Goal: Register for event/course

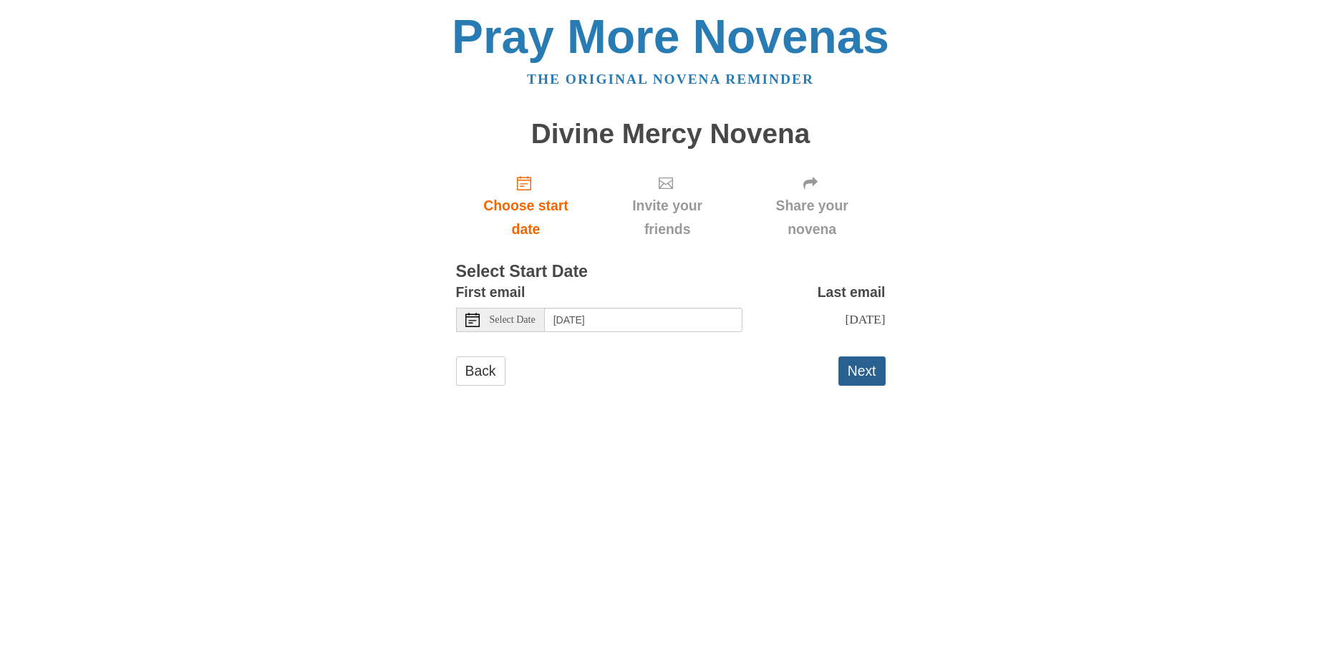
click at [840, 366] on button "Next" at bounding box center [861, 371] width 47 height 29
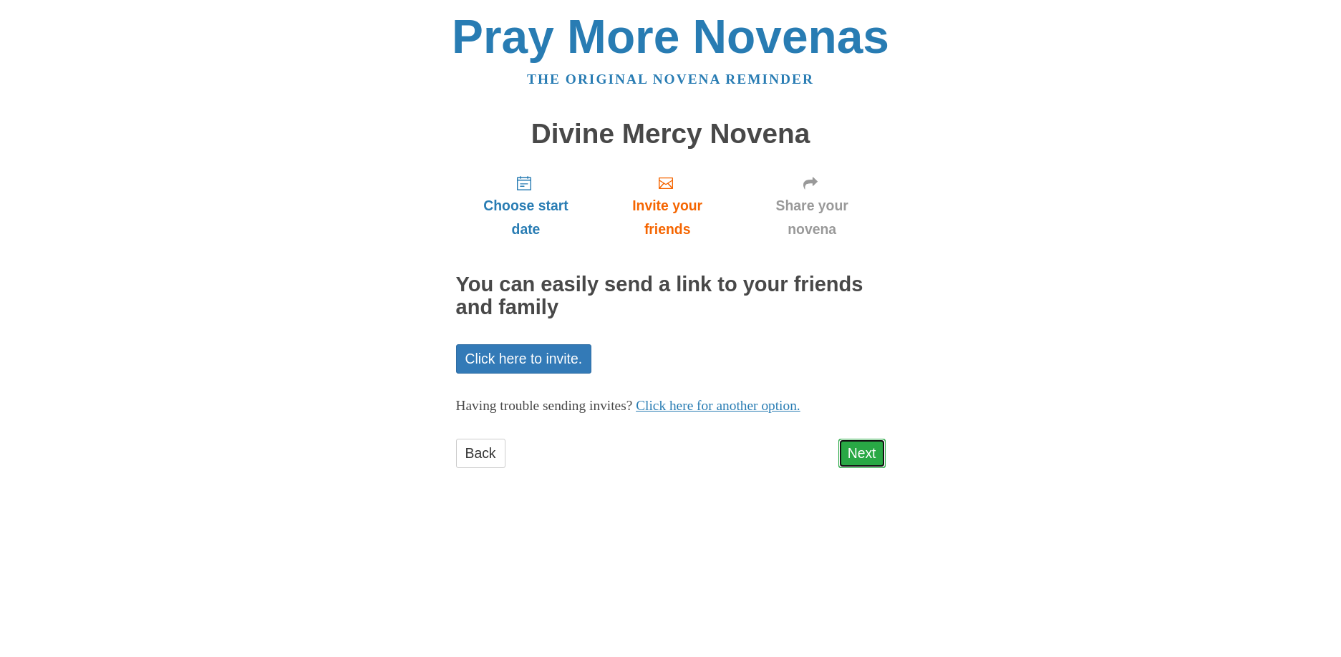
click at [860, 442] on link "Next" at bounding box center [861, 453] width 47 height 29
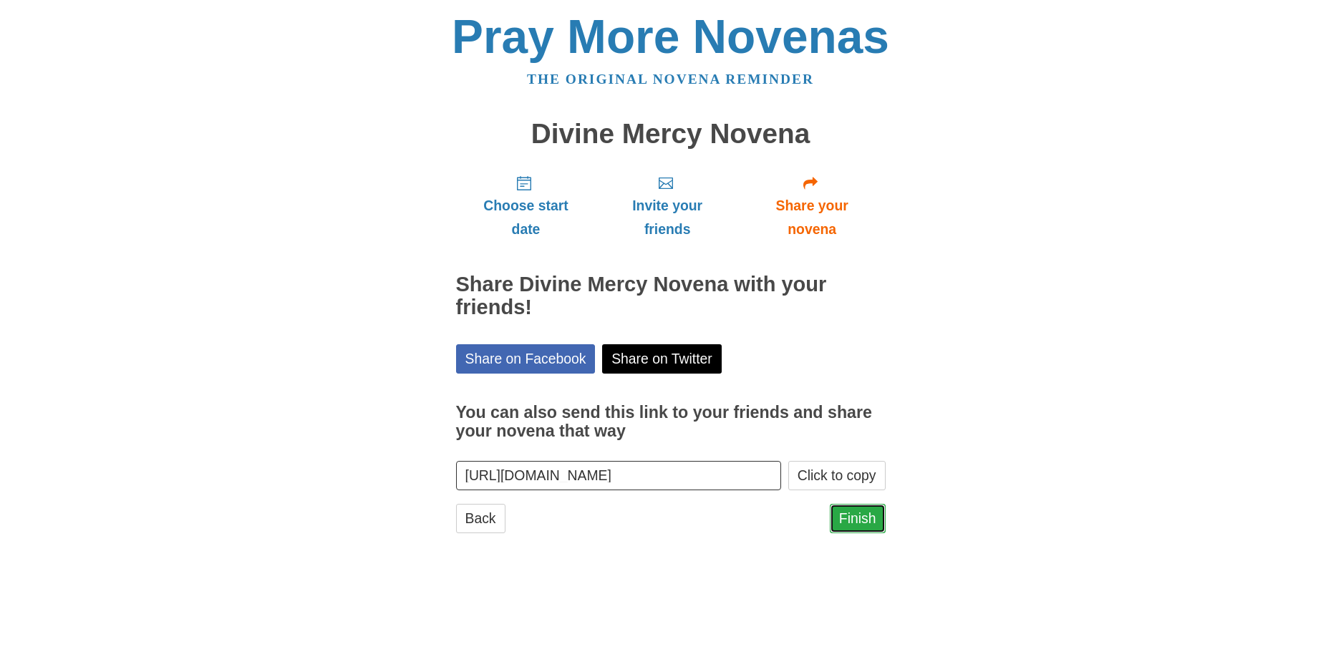
click at [863, 525] on link "Finish" at bounding box center [858, 518] width 56 height 29
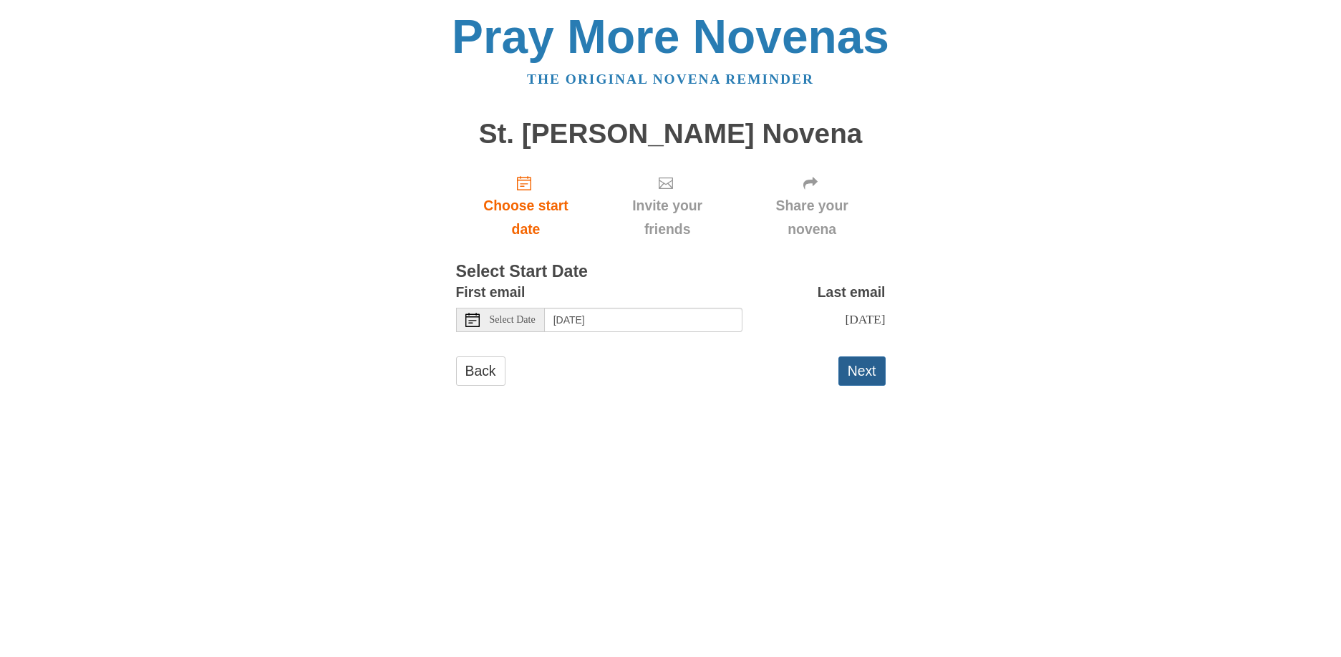
click at [866, 360] on button "Next" at bounding box center [861, 371] width 47 height 29
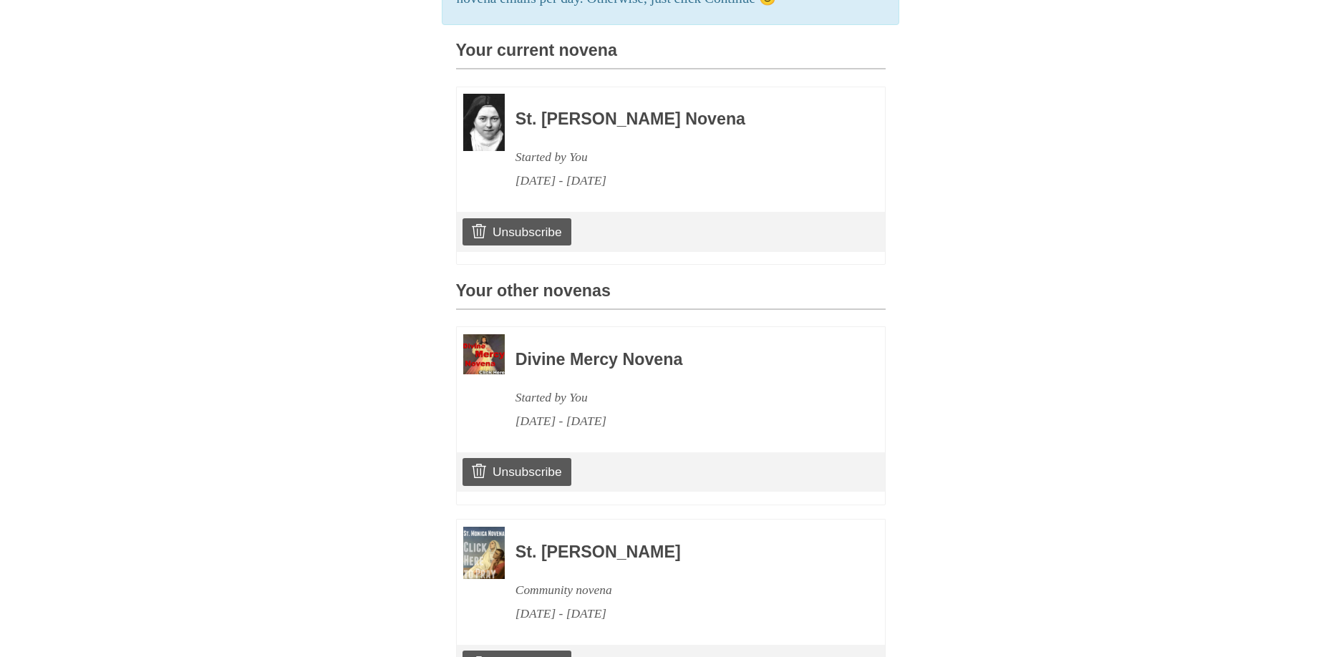
scroll to position [483, 0]
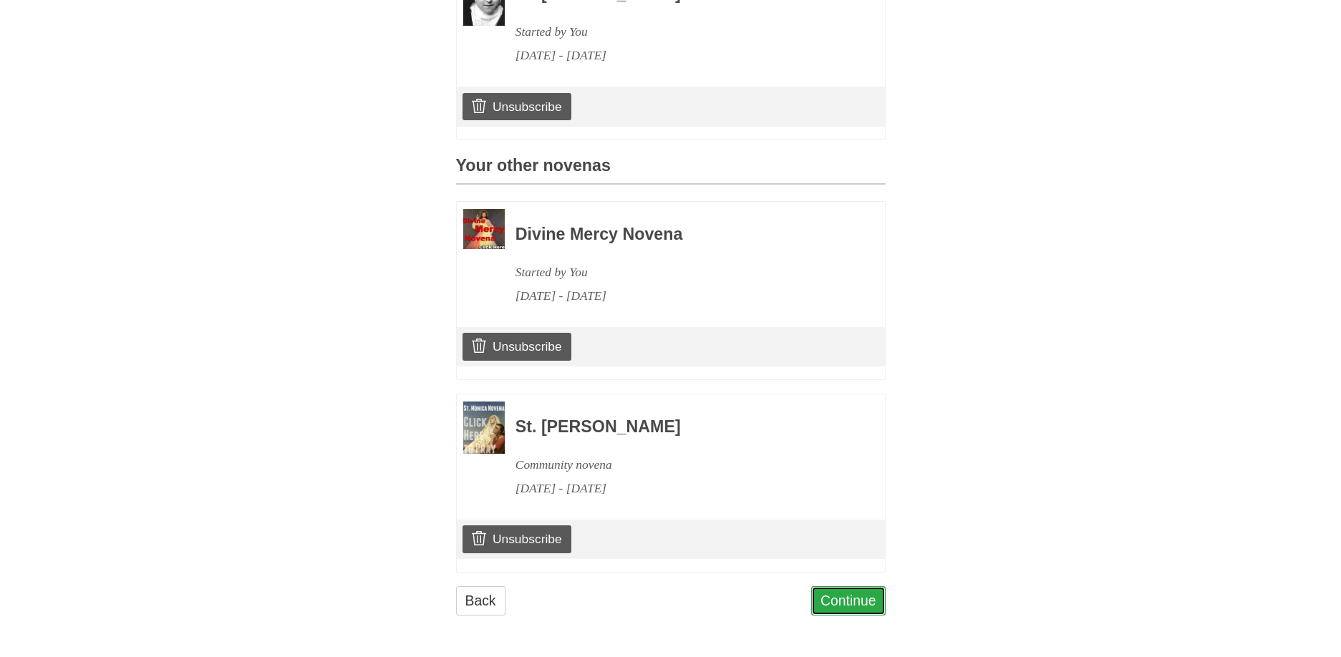
click at [850, 601] on link "Continue" at bounding box center [848, 600] width 74 height 29
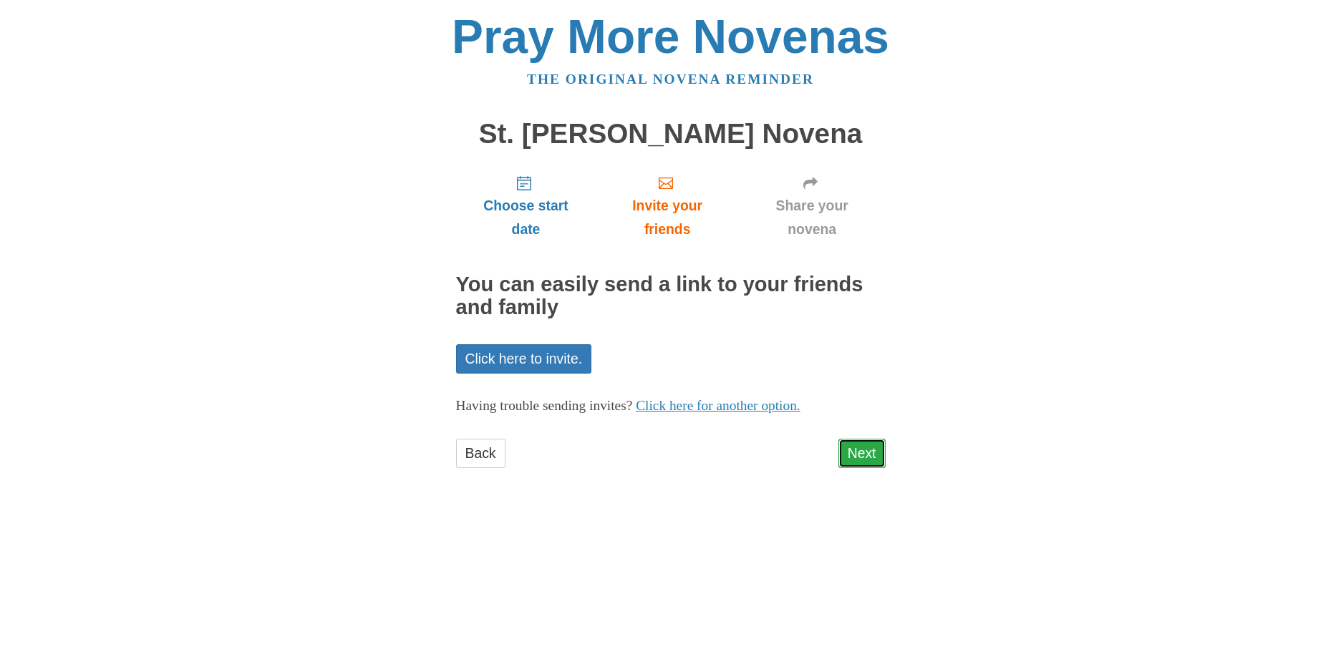
click at [858, 454] on link "Next" at bounding box center [861, 453] width 47 height 29
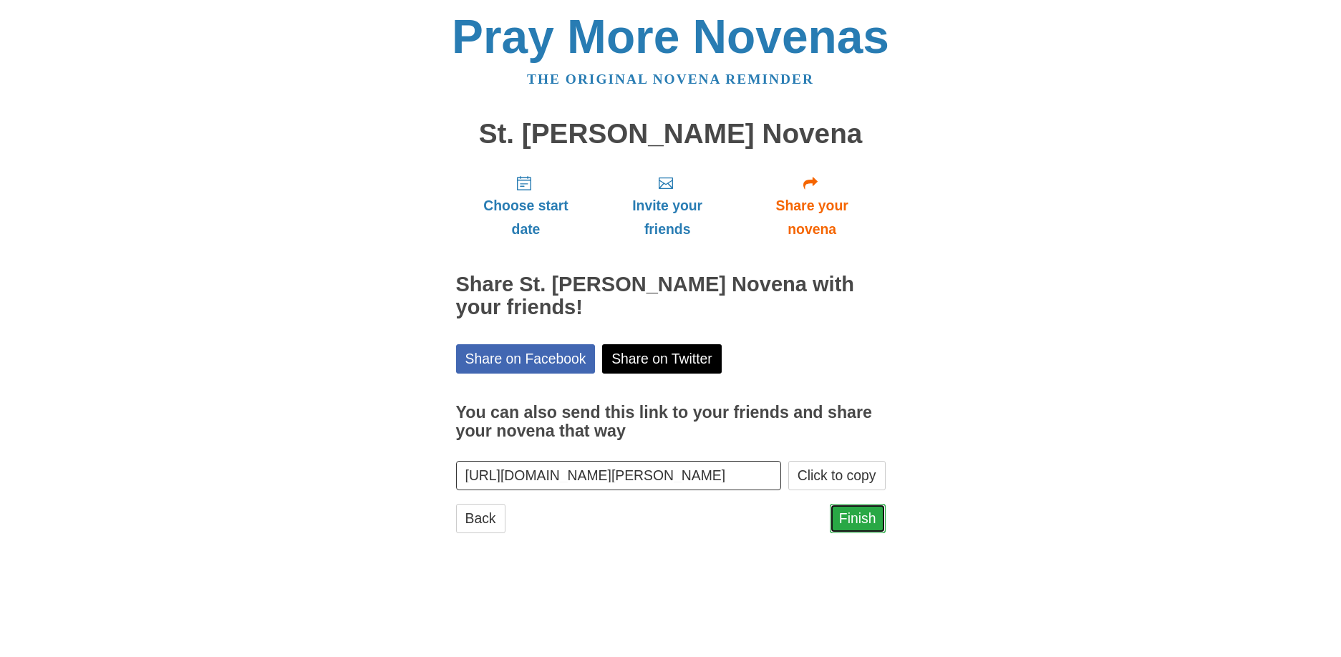
click at [860, 524] on link "Finish" at bounding box center [858, 518] width 56 height 29
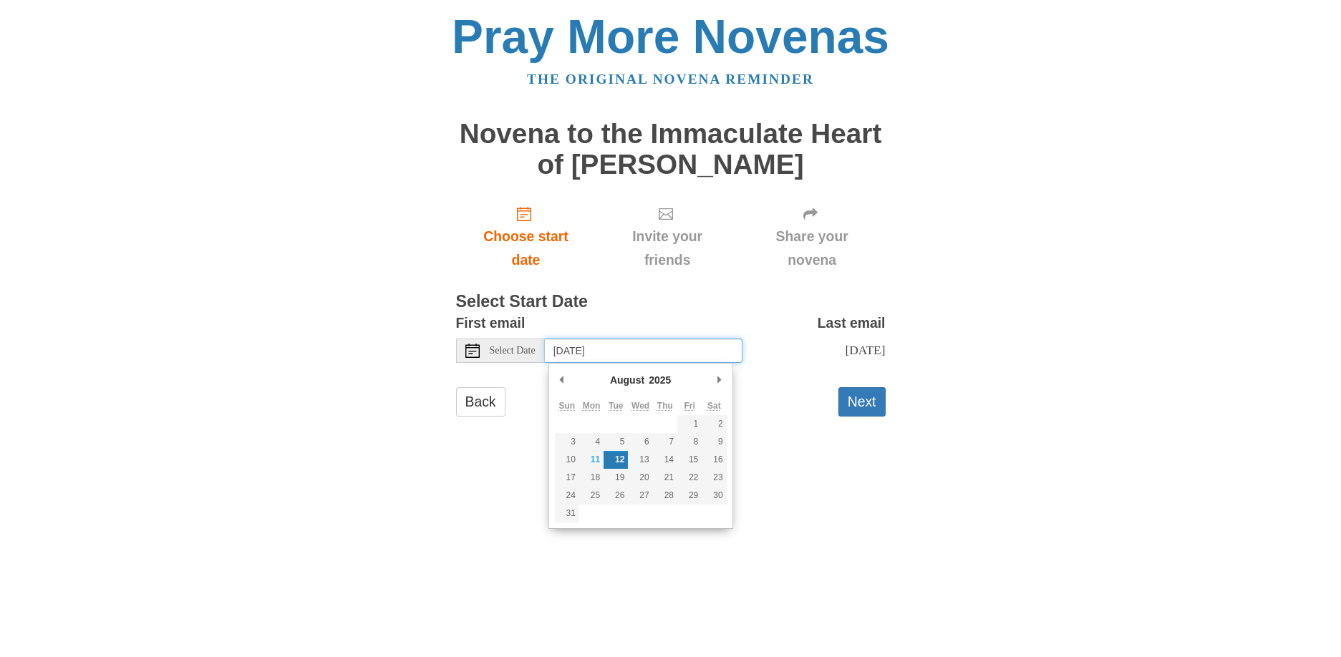
click at [594, 352] on input "[DATE]" at bounding box center [644, 351] width 198 height 24
type input "[DATE]"
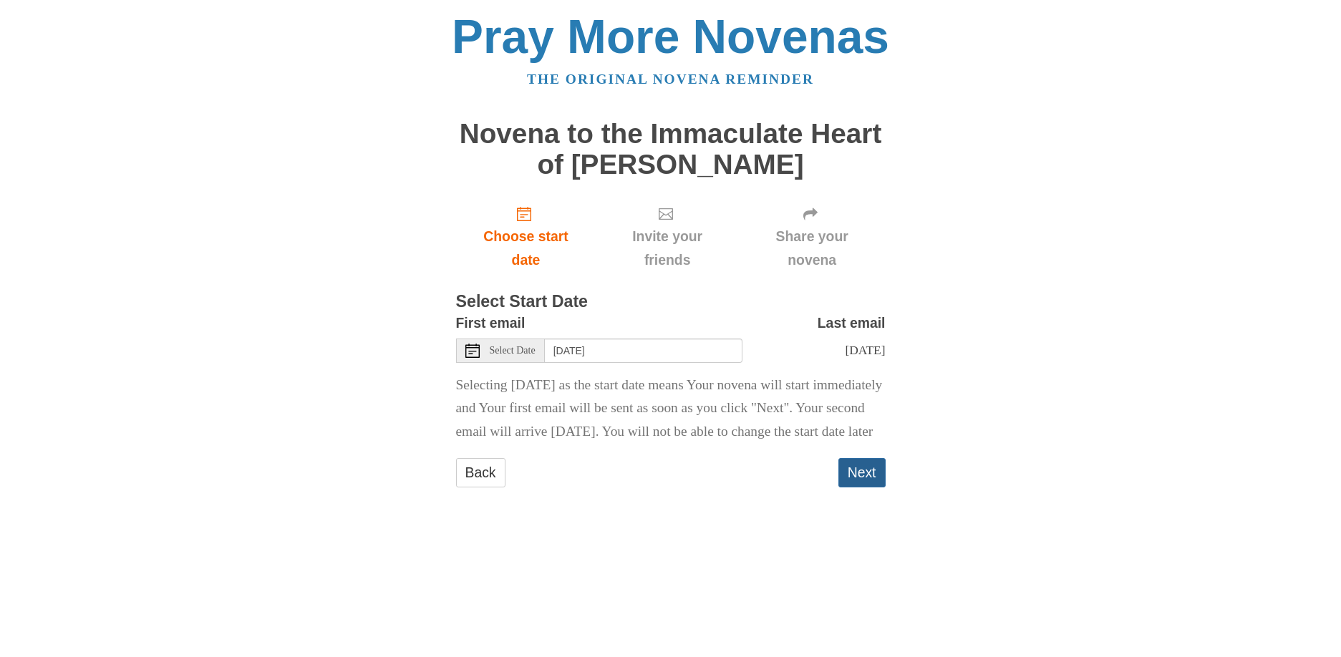
click at [861, 488] on button "Next" at bounding box center [861, 472] width 47 height 29
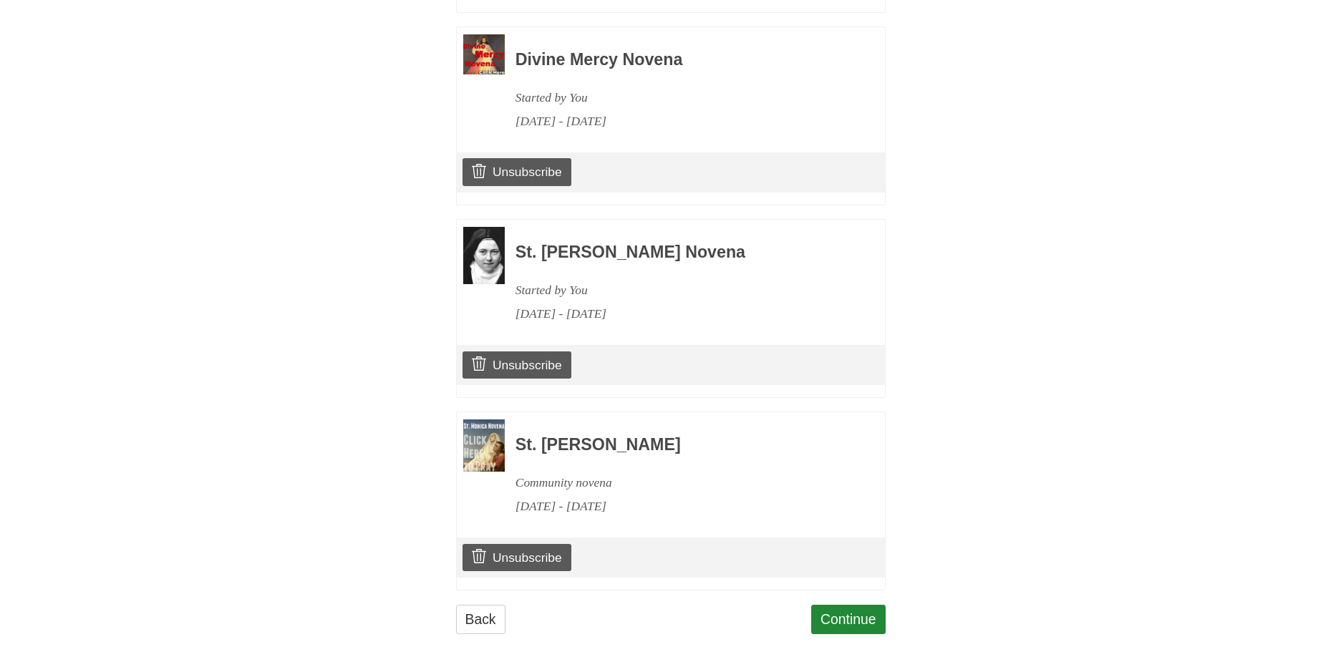
scroll to position [893, 0]
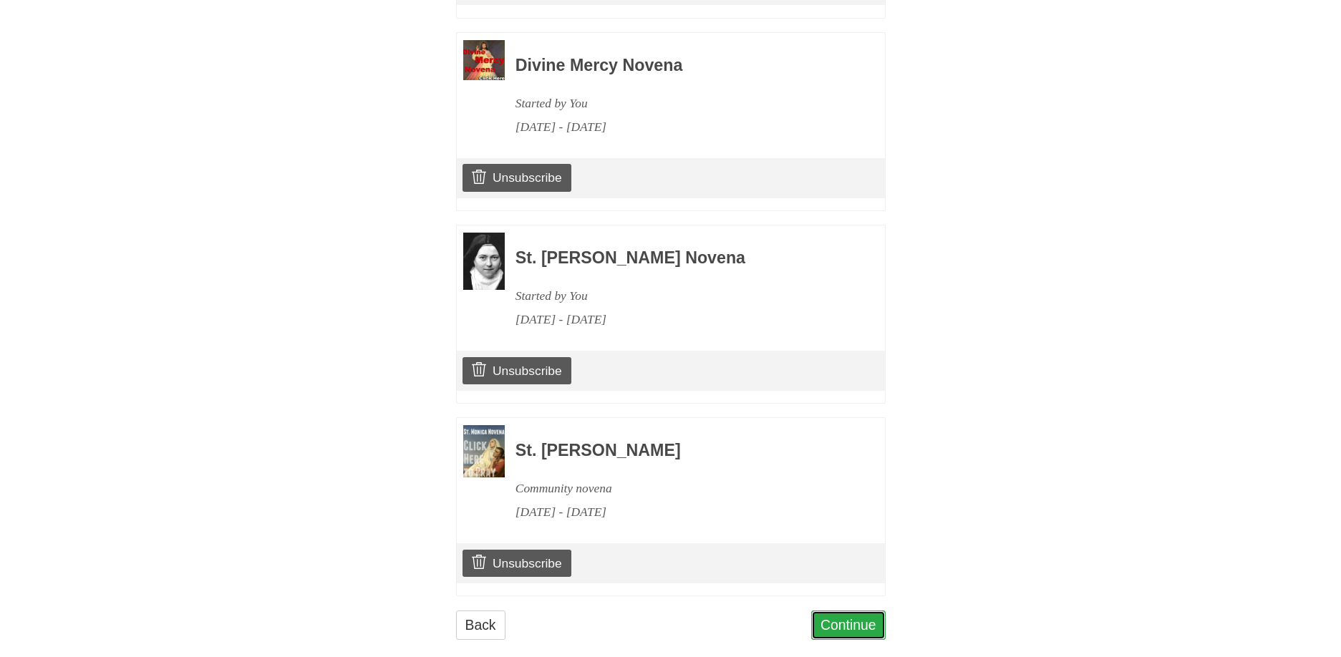
click at [848, 611] on link "Continue" at bounding box center [848, 625] width 74 height 29
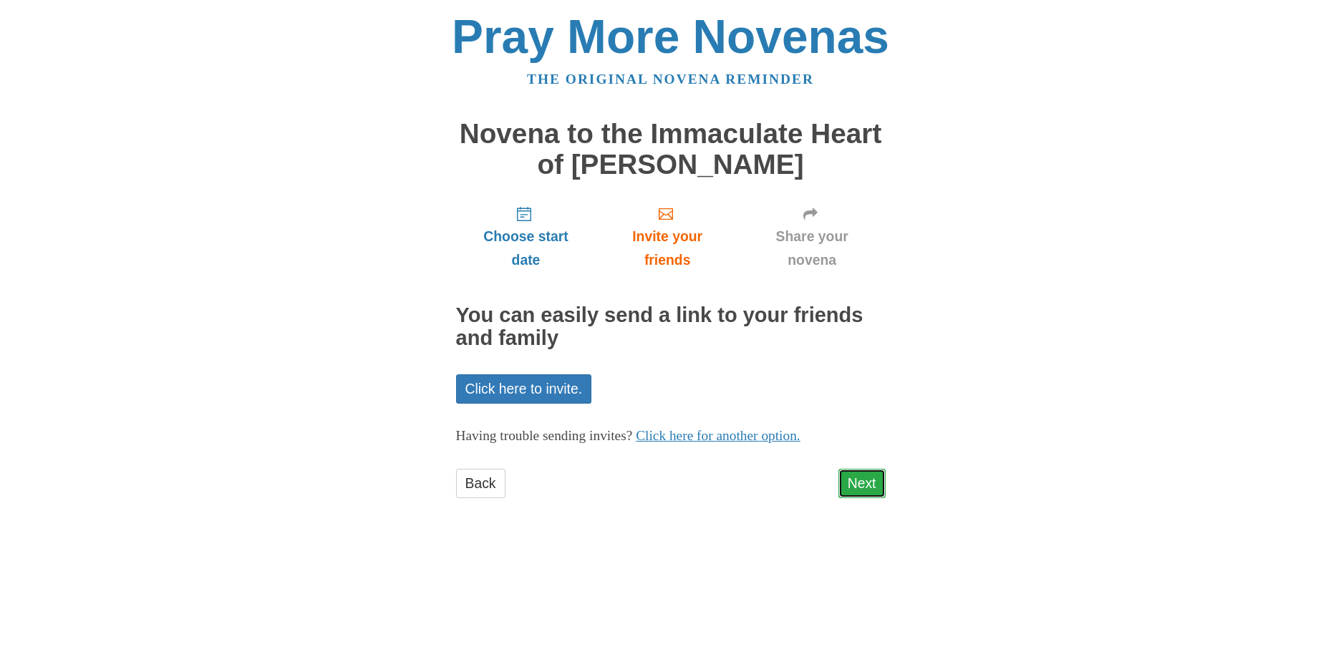
click at [858, 493] on link "Next" at bounding box center [861, 483] width 47 height 29
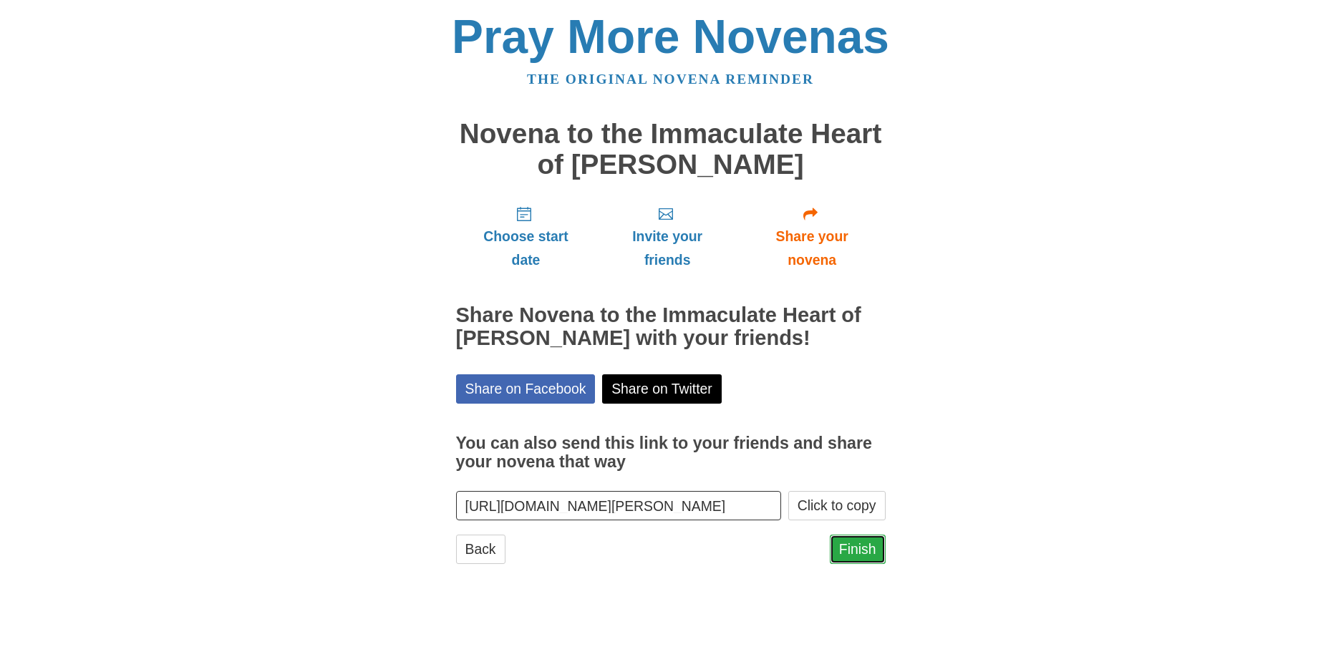
click at [845, 556] on link "Finish" at bounding box center [858, 549] width 56 height 29
